Goal: Navigation & Orientation: Understand site structure

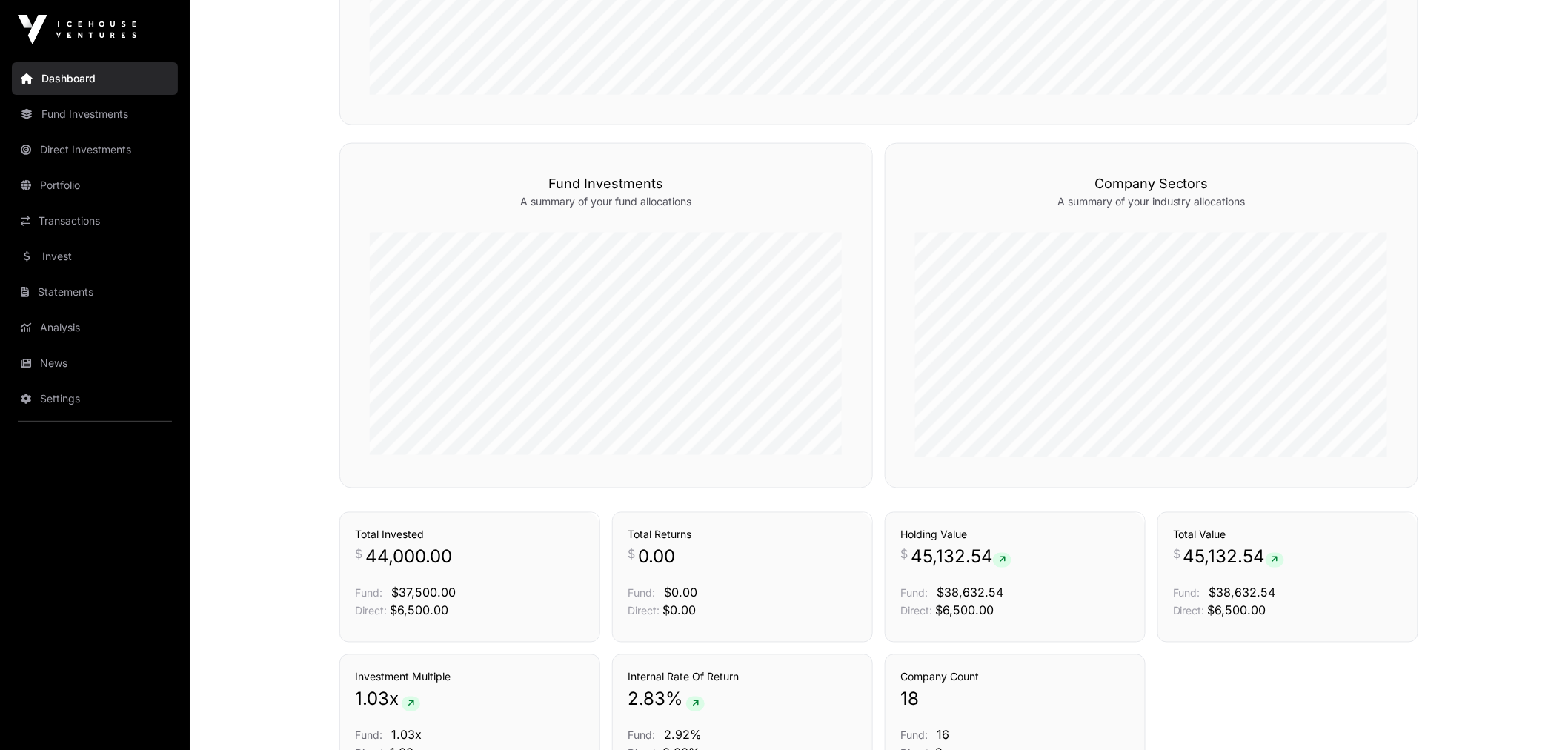
scroll to position [823, 0]
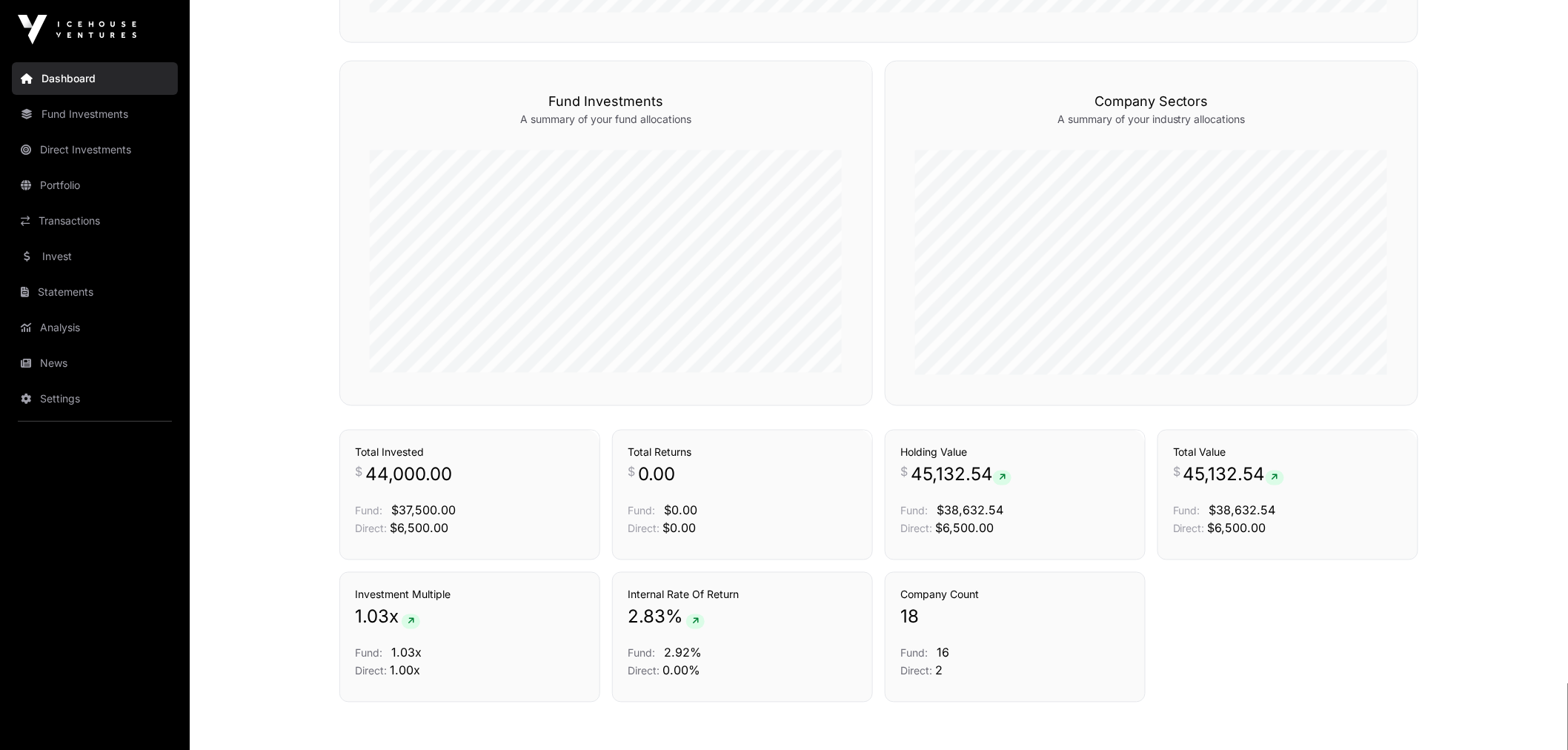
click at [82, 174] on link "Portfolio" at bounding box center [94, 185] width 166 height 32
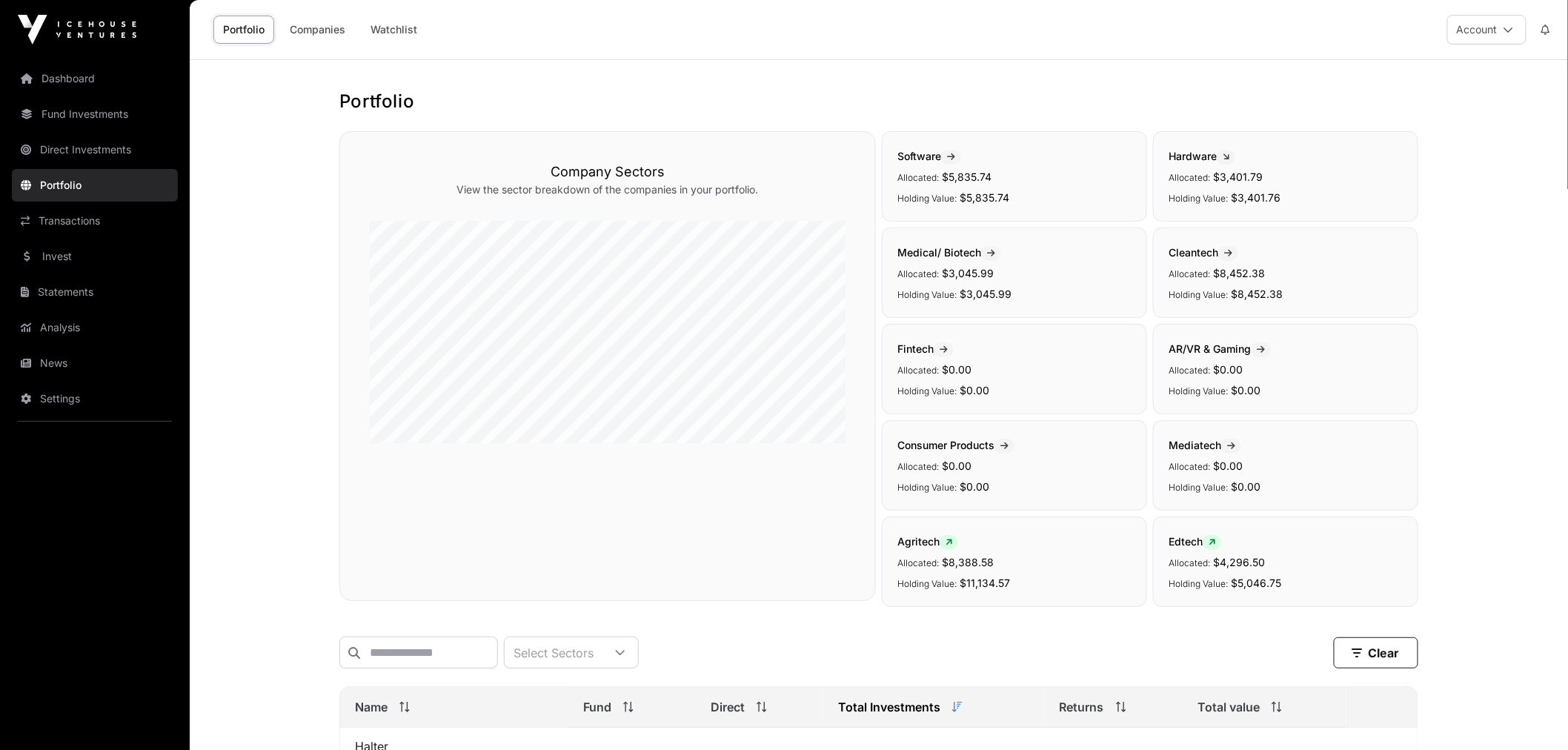
click at [381, 40] on link "Watchlist" at bounding box center [393, 29] width 66 height 28
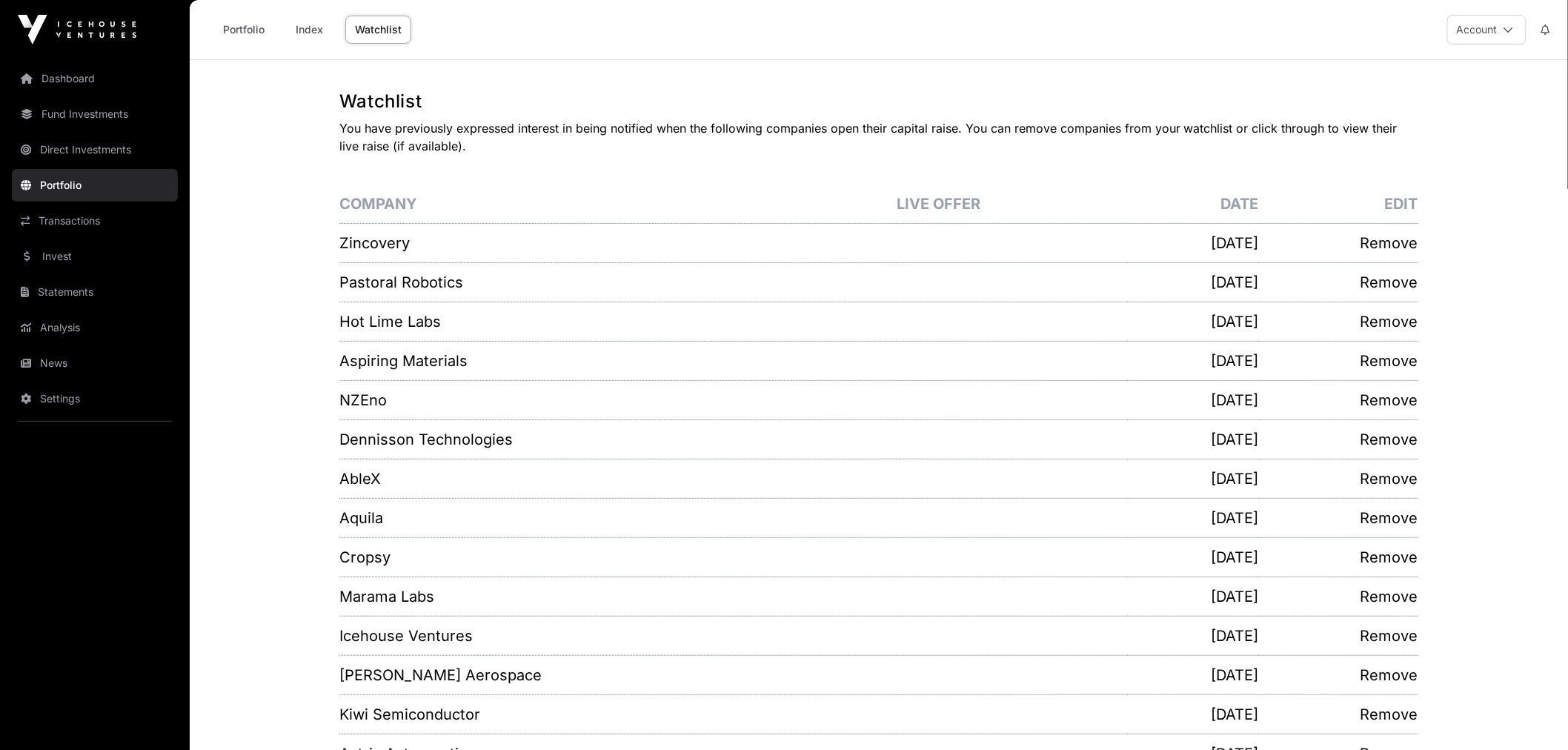
drag, startPoint x: 271, startPoint y: 433, endPoint x: 284, endPoint y: 147, distance: 286.3
click at [58, 246] on link "Invest" at bounding box center [94, 256] width 166 height 32
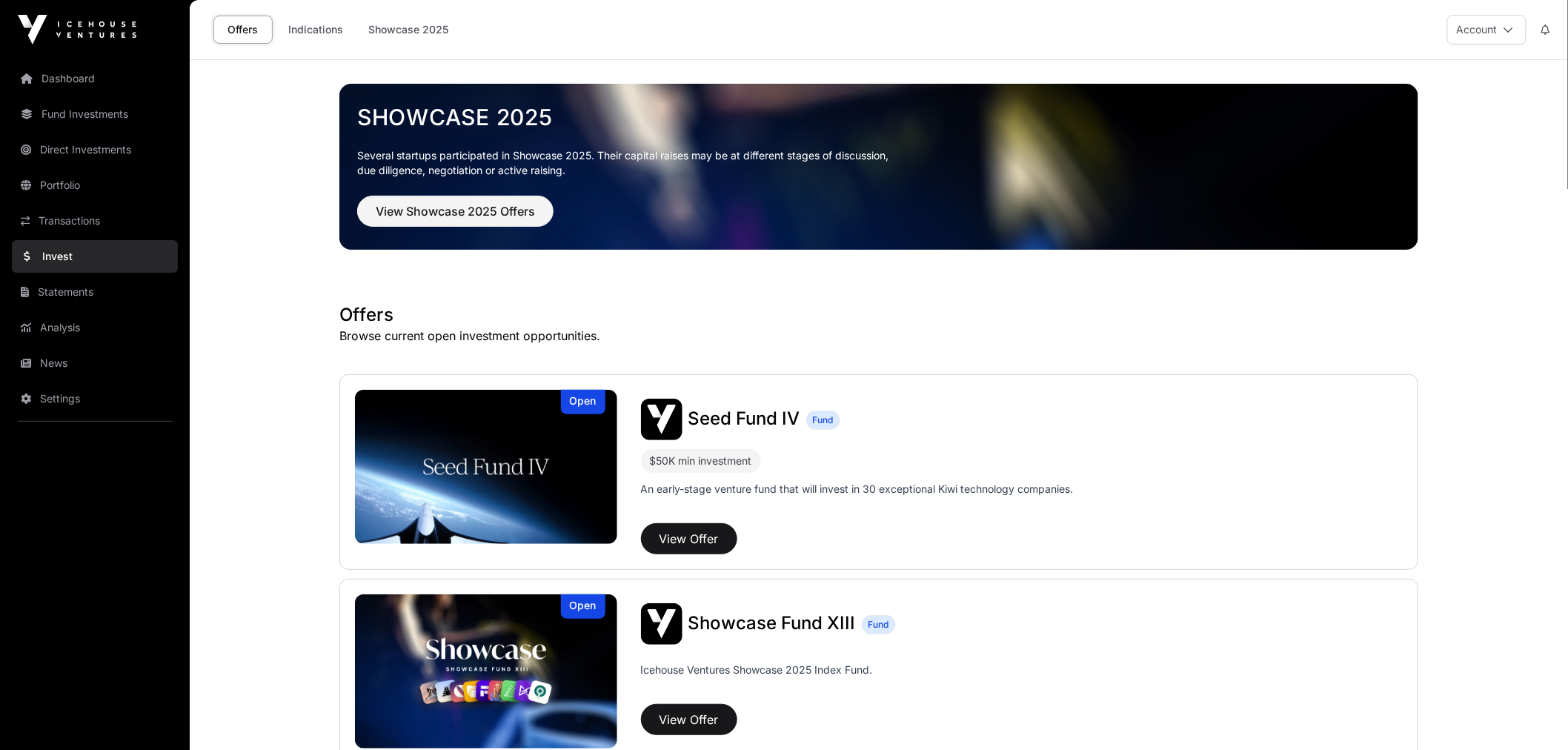
drag, startPoint x: 282, startPoint y: 433, endPoint x: 264, endPoint y: 156, distance: 277.6
click at [99, 361] on link "News" at bounding box center [94, 363] width 166 height 32
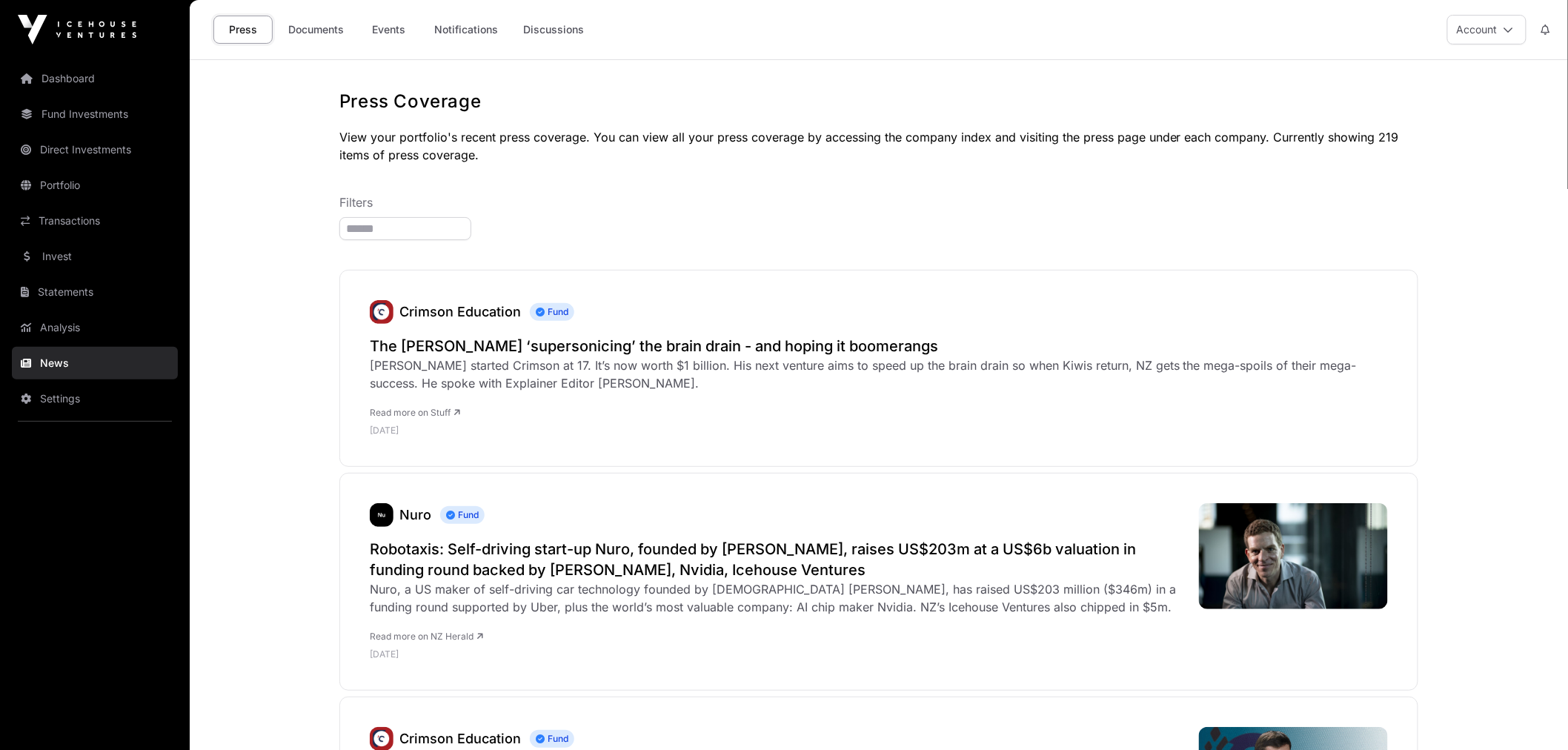
click at [322, 32] on link "Documents" at bounding box center [316, 29] width 75 height 28
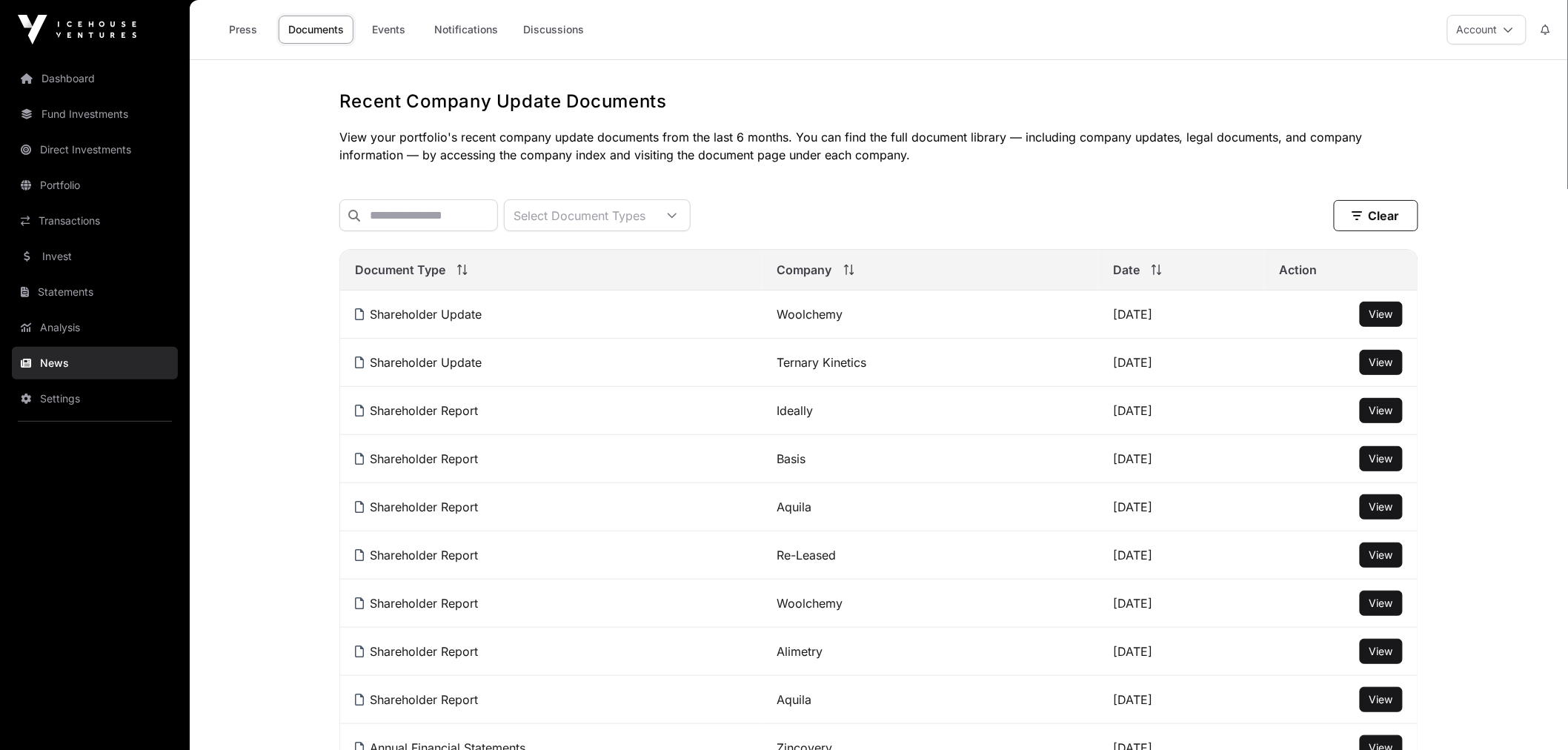
click at [393, 34] on link "Events" at bounding box center [390, 29] width 59 height 28
